Goal: Transaction & Acquisition: Purchase product/service

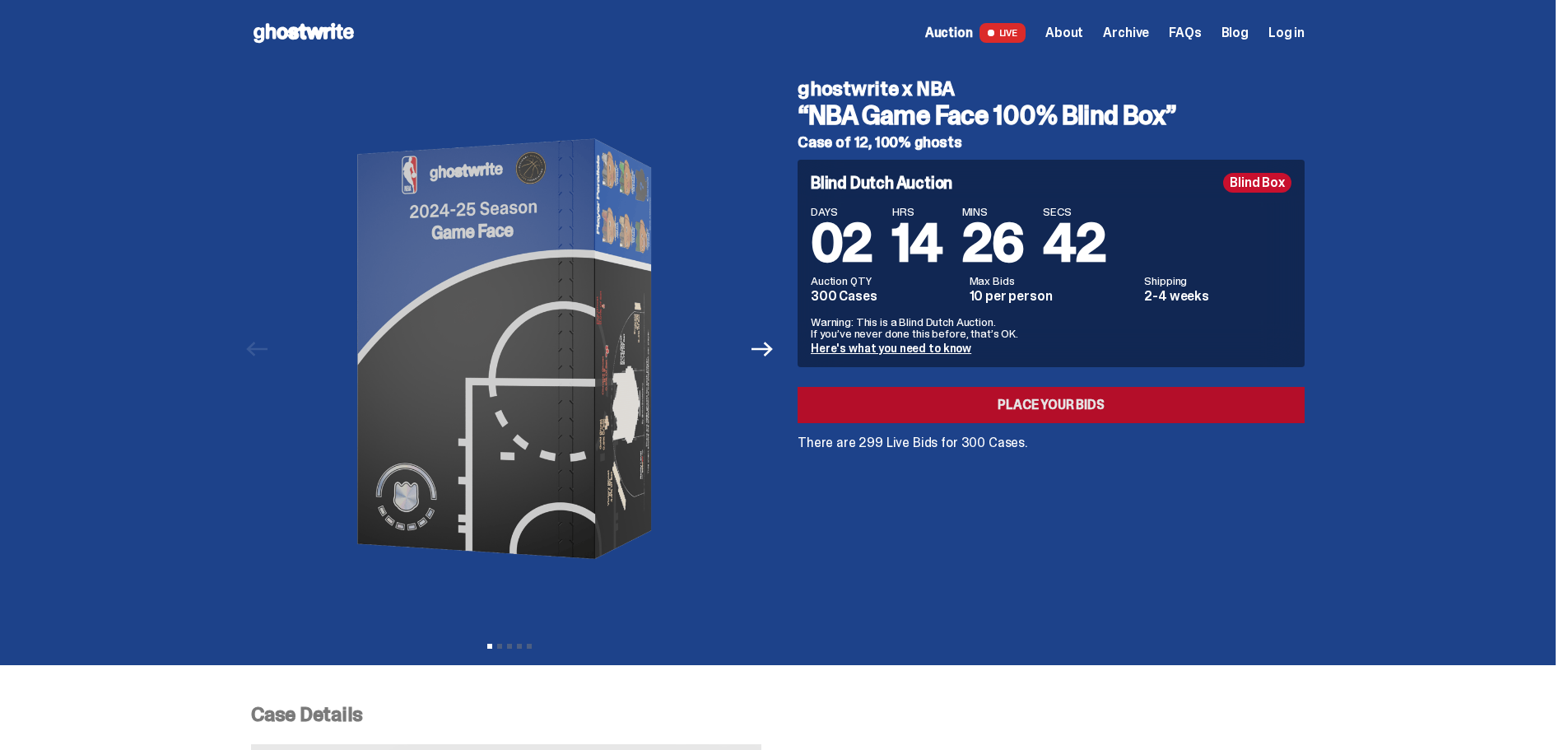
click at [1027, 420] on link "Place your Bids" at bounding box center [1051, 405] width 507 height 36
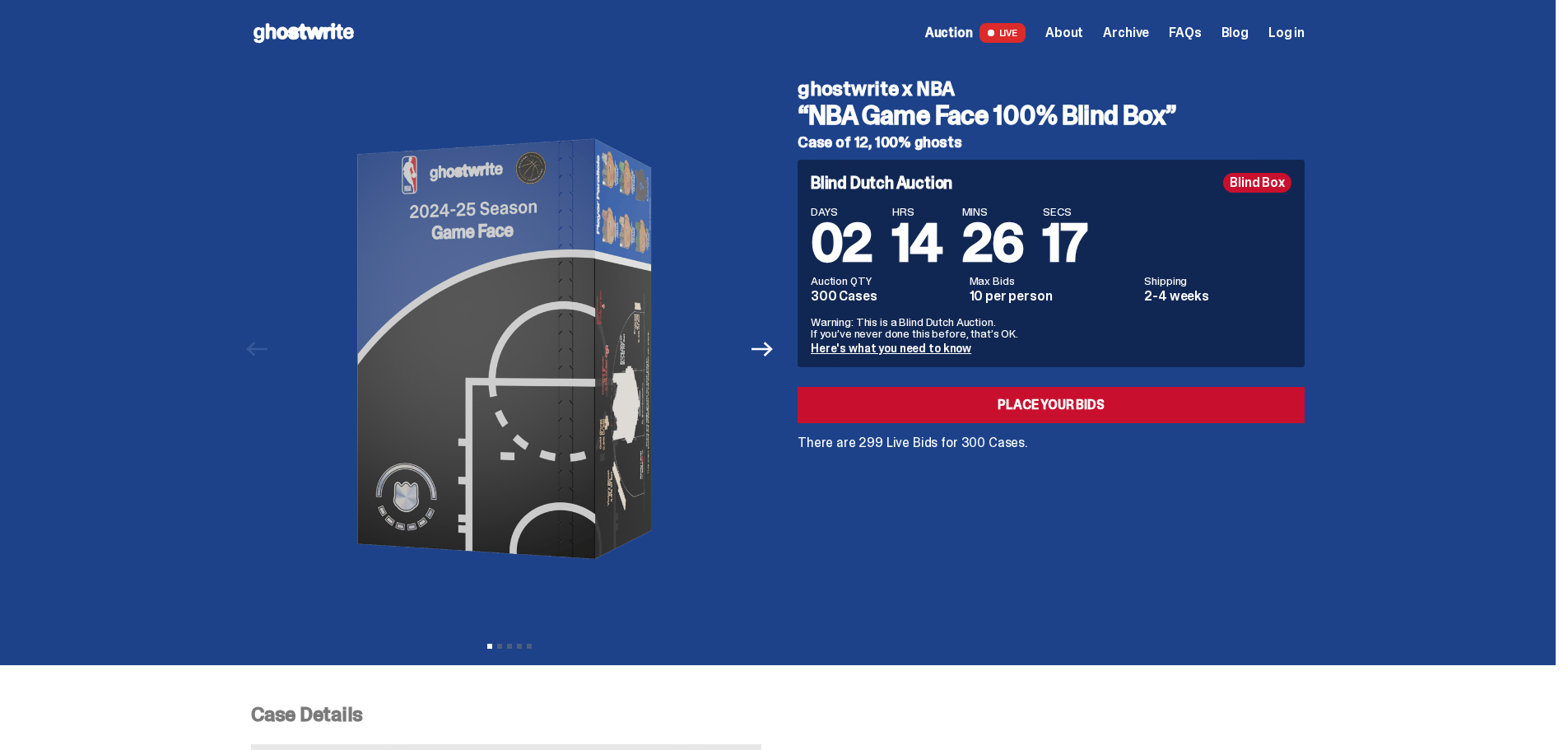
drag, startPoint x: 1128, startPoint y: 104, endPoint x: 1026, endPoint y: 506, distance: 414.7
click at [1026, 506] on div "ghostwrite x NBA “NBA Game Face 100% Blind Box” Case of 12, 100% ghosts Blind D…" at bounding box center [1041, 349] width 527 height 567
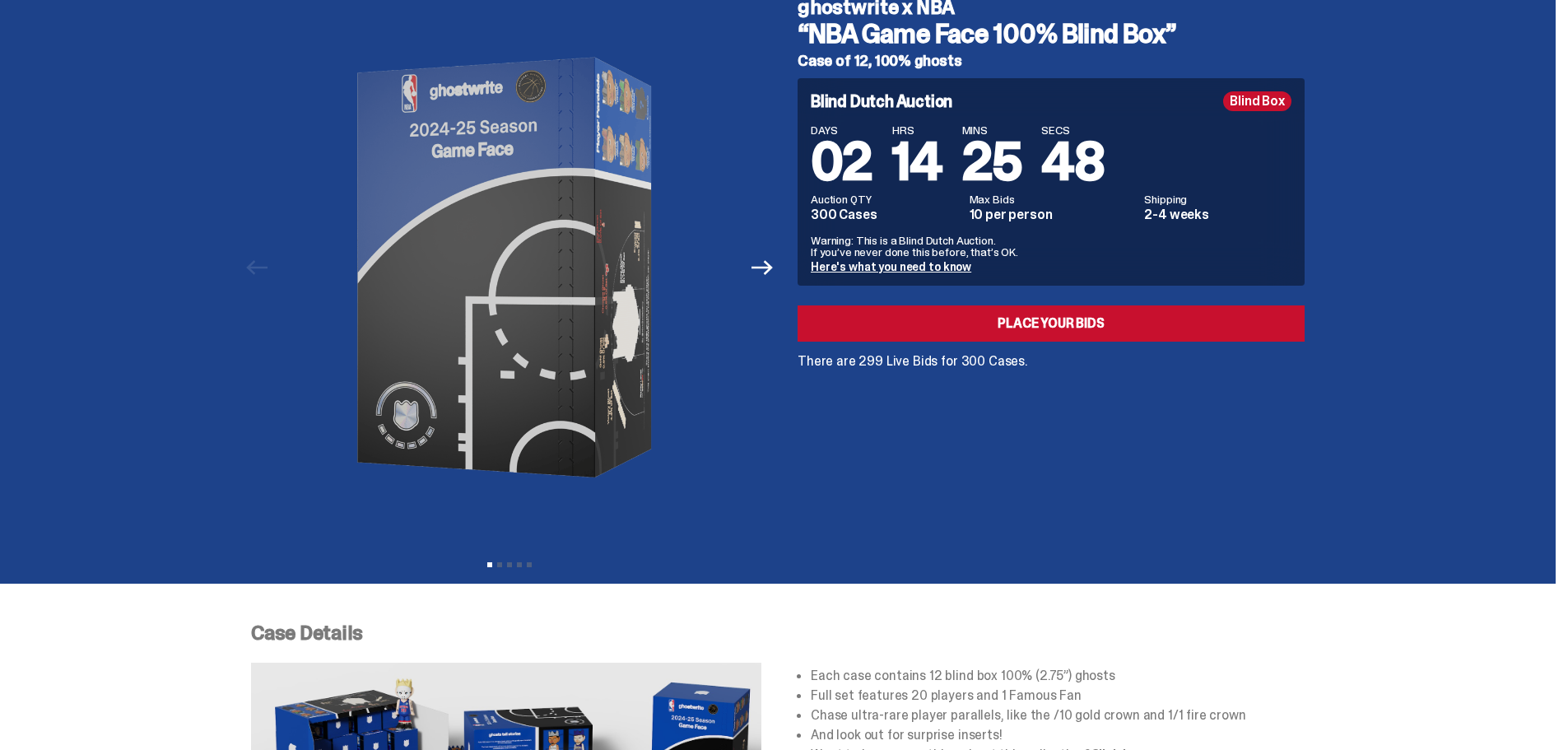
scroll to position [82, 0]
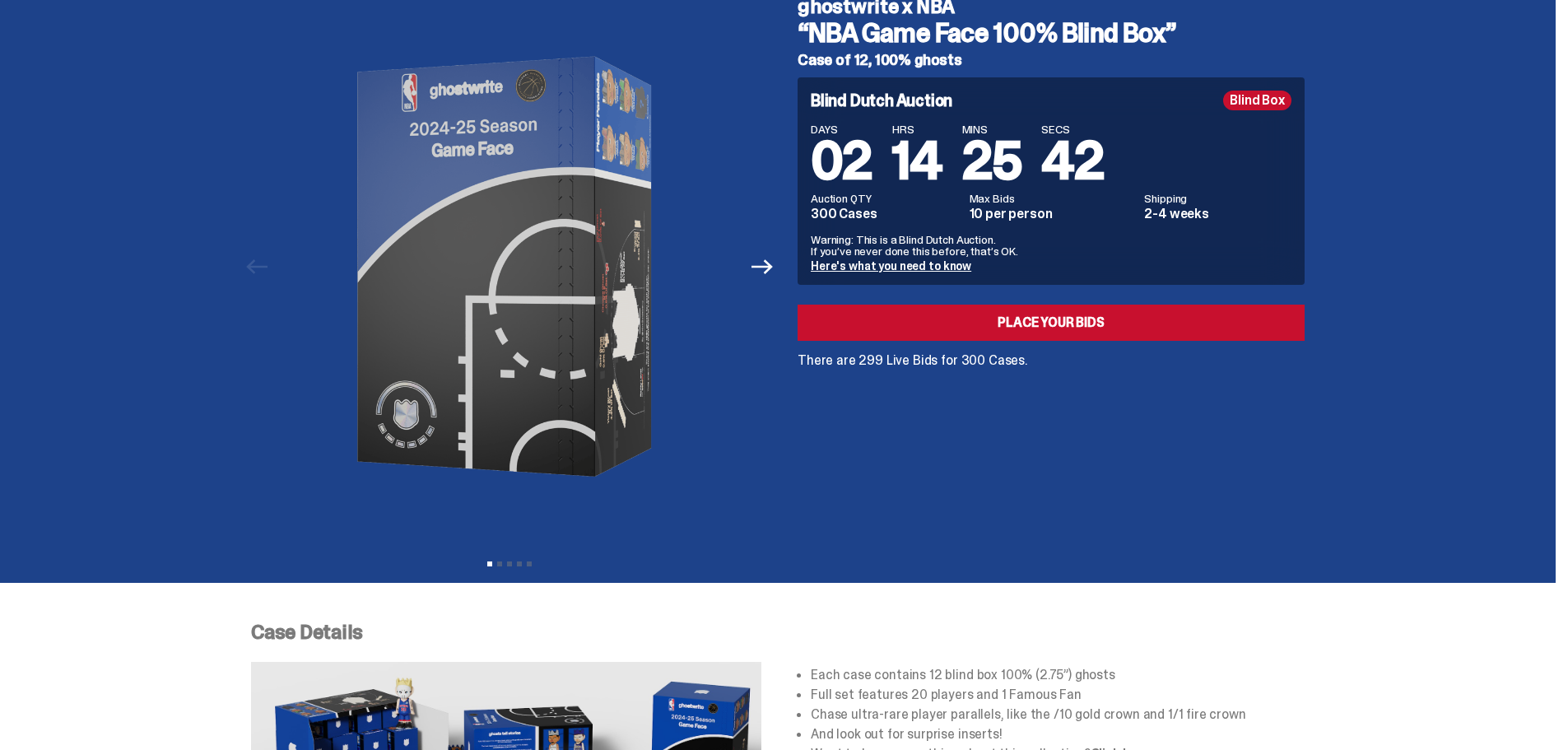
click at [844, 259] on link "Here's what you need to know" at bounding box center [891, 266] width 160 height 15
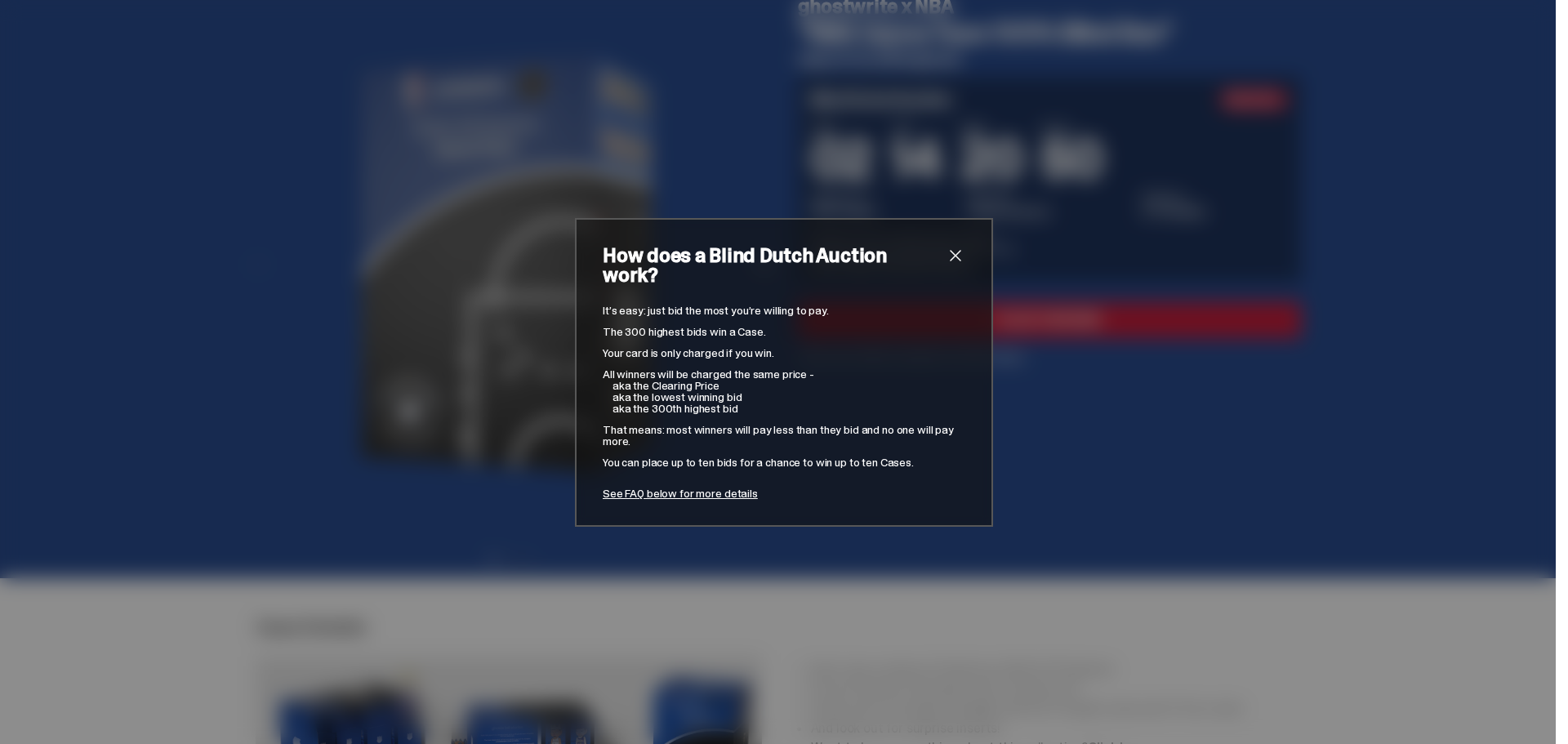
click at [956, 265] on span "close" at bounding box center [956, 256] width 20 height 20
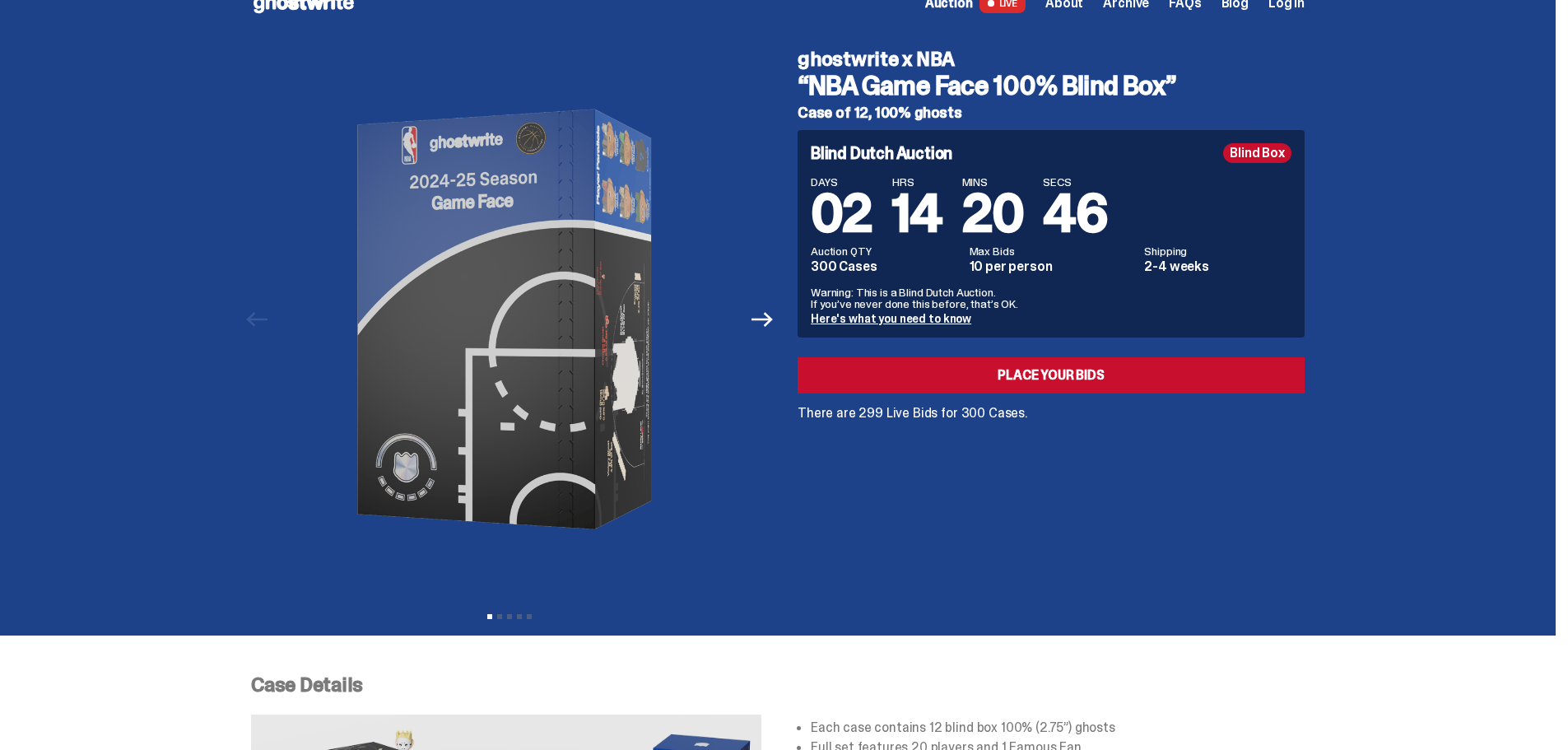
scroll to position [0, 0]
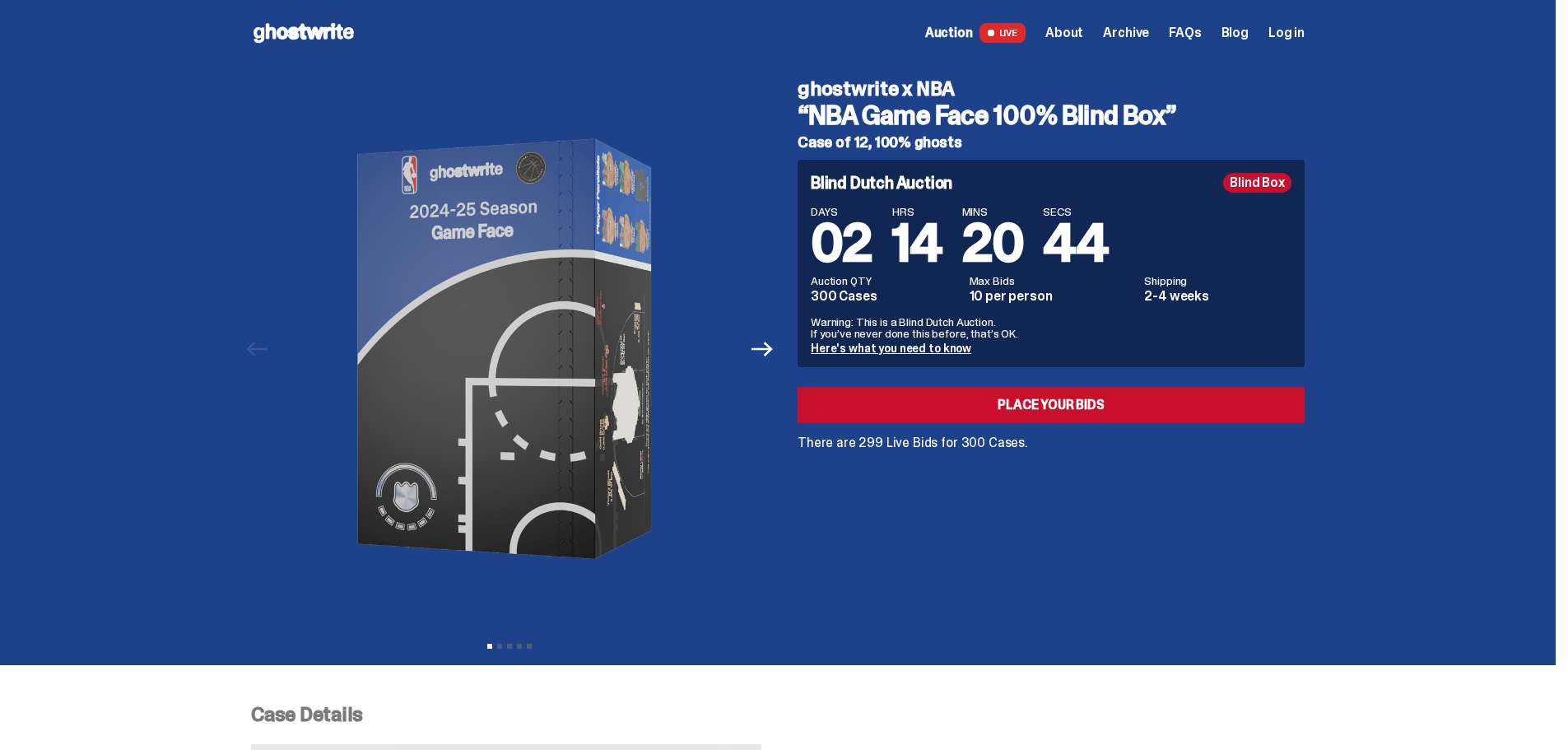
click at [780, 362] on button "Next" at bounding box center [762, 349] width 36 height 36
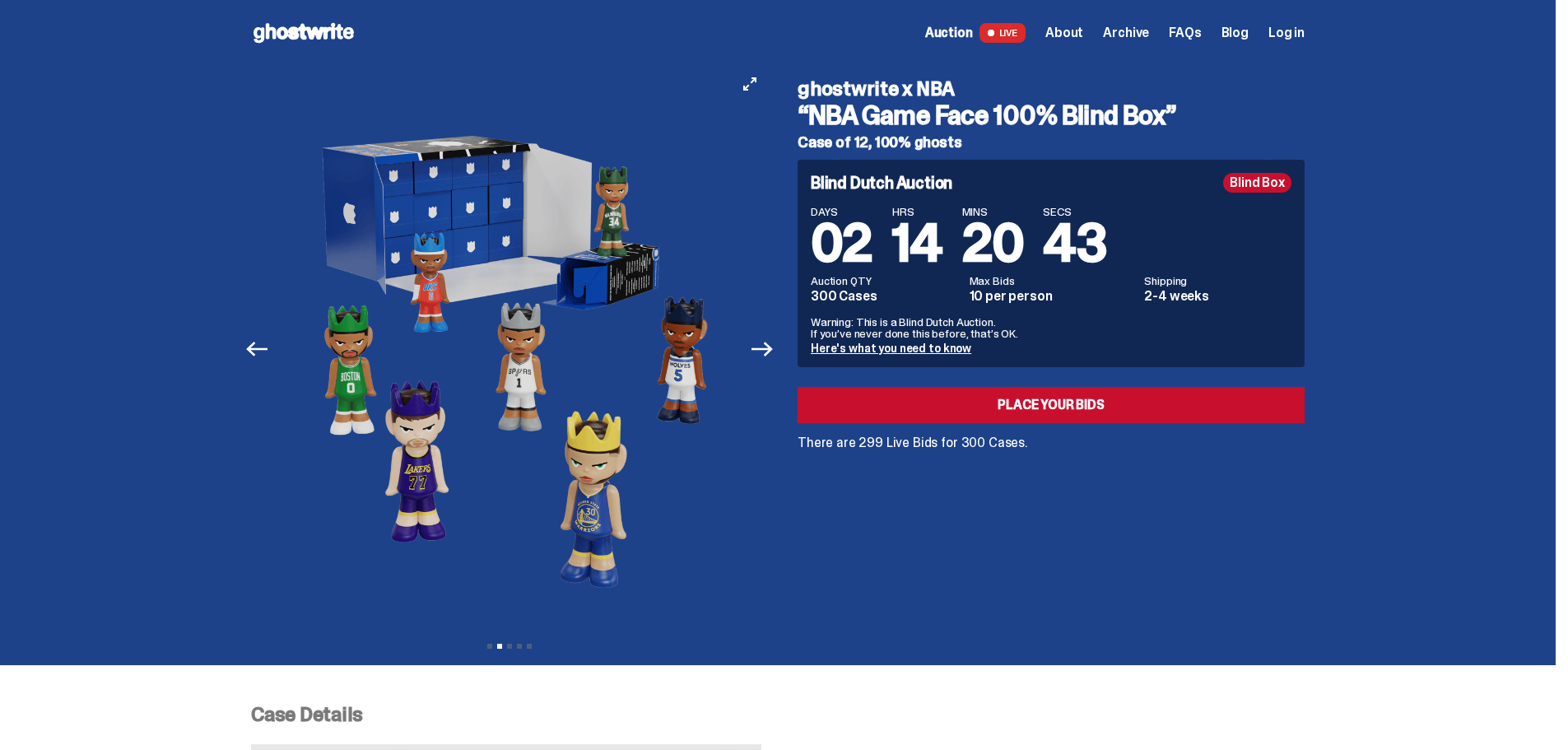
click at [759, 334] on button "Next" at bounding box center [762, 349] width 36 height 36
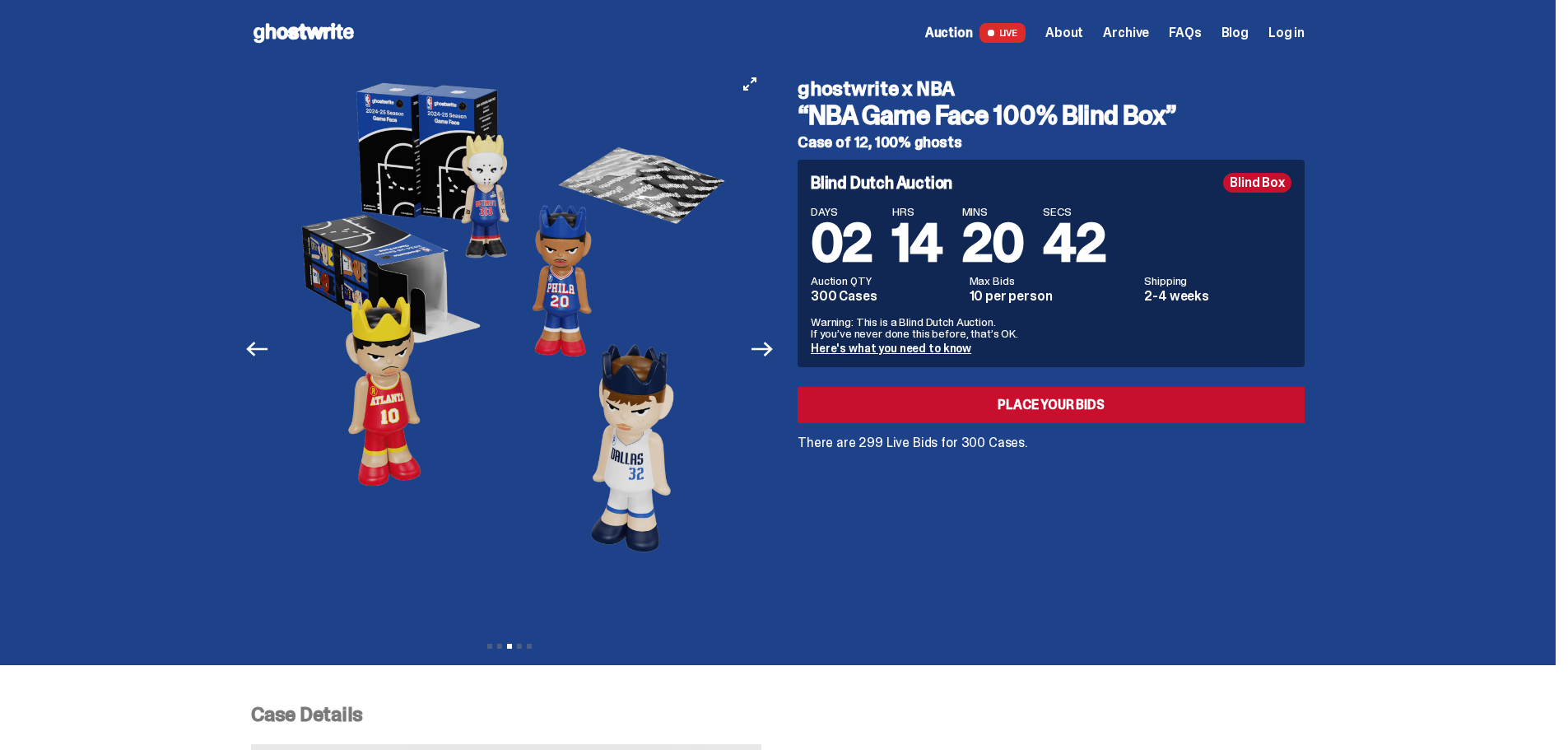
click at [765, 328] on div at bounding box center [510, 349] width 517 height 567
click at [762, 320] on div at bounding box center [509, 349] width 517 height 567
click at [762, 342] on icon "Next" at bounding box center [762, 349] width 21 height 21
